Goal: Navigation & Orientation: Find specific page/section

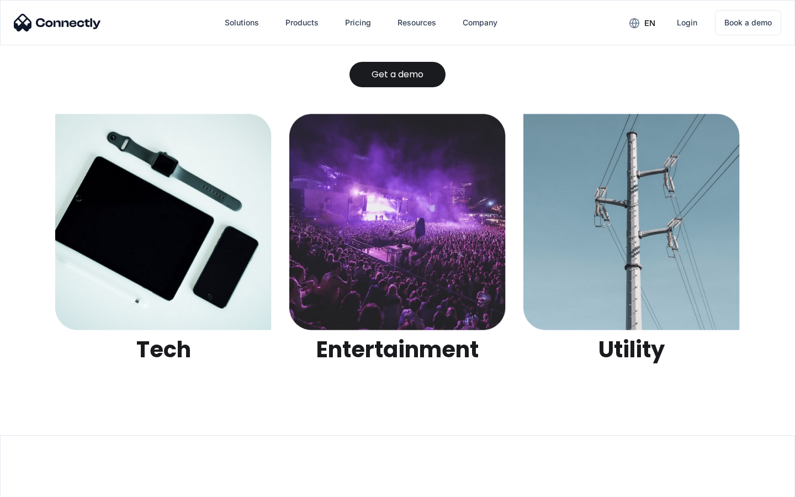
scroll to position [3484, 0]
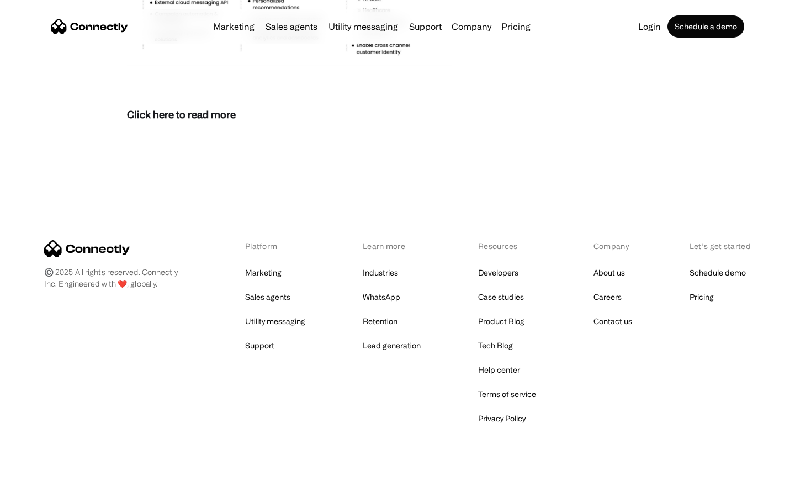
scroll to position [4789, 0]
